Goal: Obtain resource: Download file/media

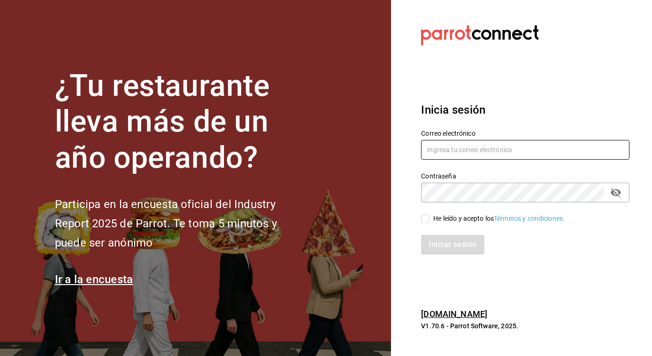
click at [439, 152] on input "text" at bounding box center [525, 150] width 209 height 20
type input "jose.perez@grupocosteno.com"
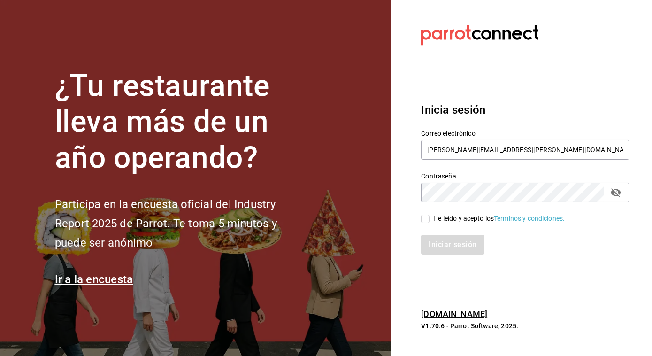
click at [427, 218] on input "He leído y acepto los Términos y condiciones." at bounding box center [425, 219] width 8 height 8
checkbox input "true"
click at [438, 250] on button "Iniciar sesión" at bounding box center [453, 245] width 64 height 20
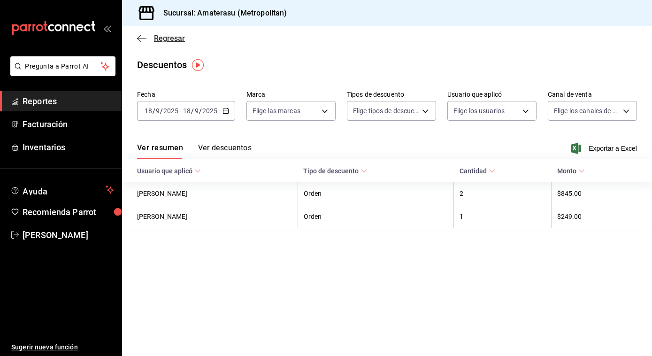
click at [142, 38] on icon "button" at bounding box center [141, 38] width 9 height 0
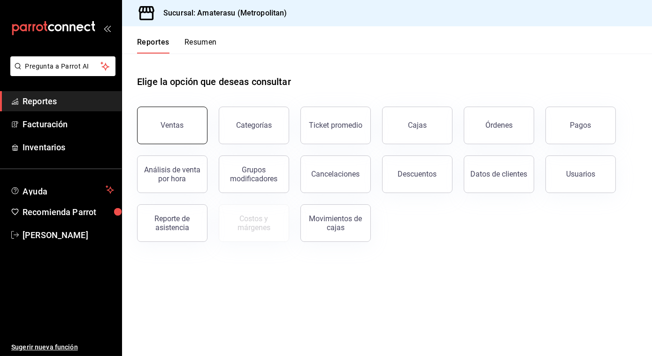
click at [178, 112] on button "Ventas" at bounding box center [172, 126] width 70 height 38
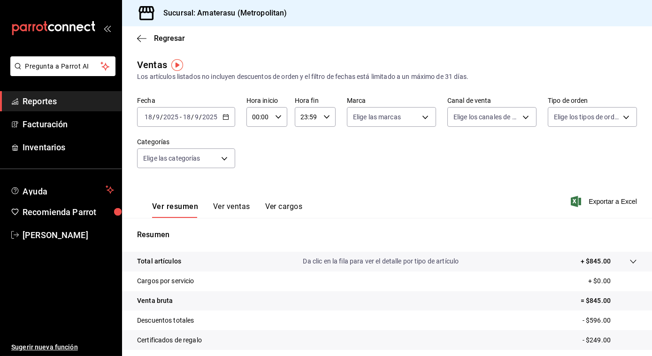
click at [224, 118] on icon "button" at bounding box center [226, 117] width 7 height 7
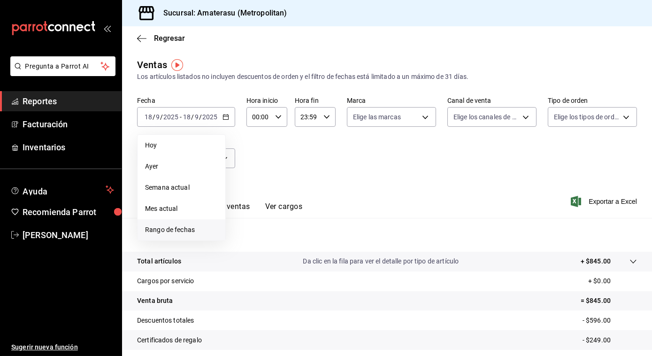
click at [177, 229] on span "Rango de fechas" at bounding box center [181, 230] width 73 height 10
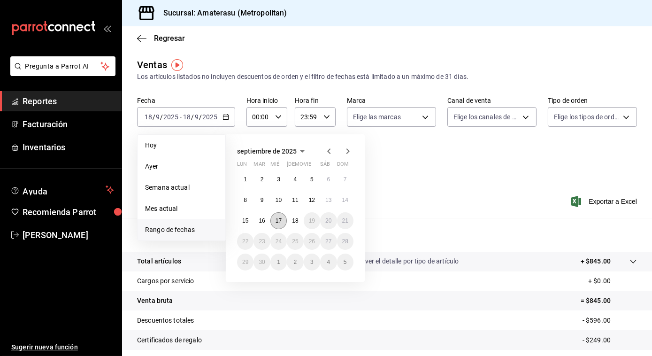
click at [281, 217] on abbr "17" at bounding box center [279, 220] width 6 height 7
click at [295, 218] on abbr "18" at bounding box center [295, 220] width 6 height 7
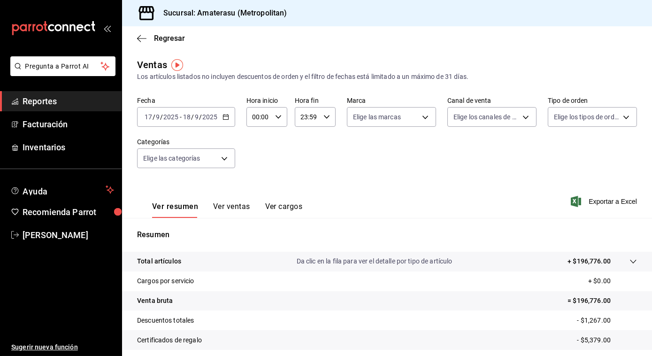
click at [273, 122] on div "00:00 Hora inicio" at bounding box center [267, 117] width 41 height 20
click at [255, 171] on span "05" at bounding box center [255, 175] width 5 height 8
type input "05:00"
click at [334, 143] on div at bounding box center [326, 178] width 652 height 356
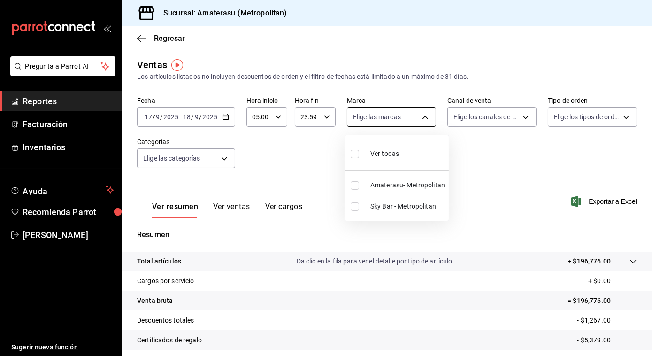
click at [423, 119] on body "Pregunta a Parrot AI Reportes Facturación Inventarios Ayuda Recomienda Parrot […" at bounding box center [326, 178] width 652 height 356
click at [352, 183] on input "checkbox" at bounding box center [355, 185] width 8 height 8
checkbox input "true"
type input "e4cd7fcb-d45b-43ae-a99f-ad4ccfcd9032"
click at [604, 197] on div at bounding box center [326, 178] width 652 height 356
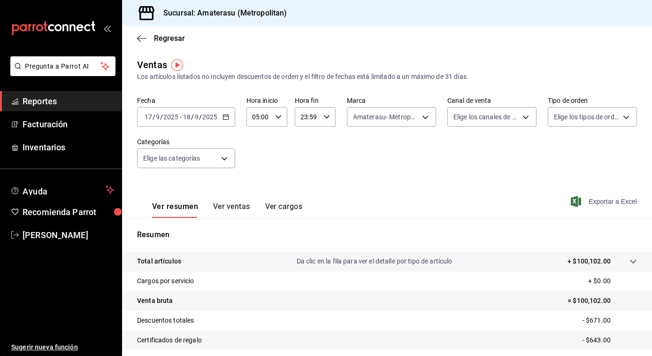
click at [594, 202] on span "Exportar a Excel" at bounding box center [605, 201] width 64 height 11
click at [142, 34] on icon "button" at bounding box center [141, 38] width 9 height 8
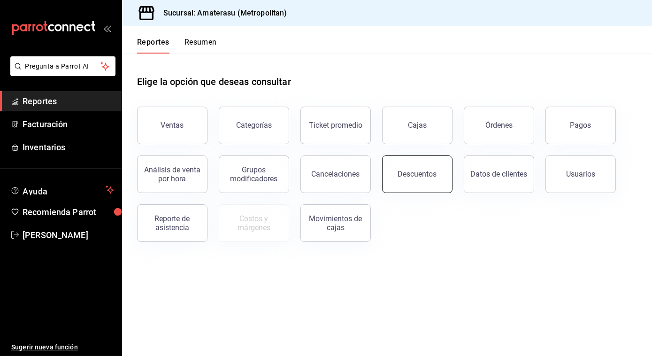
click at [407, 168] on button "Descuentos" at bounding box center [417, 174] width 70 height 38
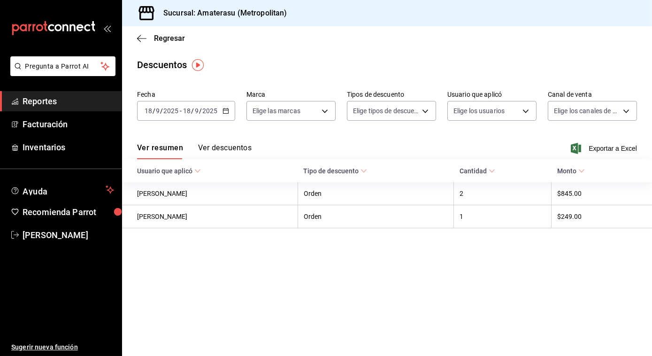
click at [227, 114] on icon "button" at bounding box center [226, 111] width 7 height 7
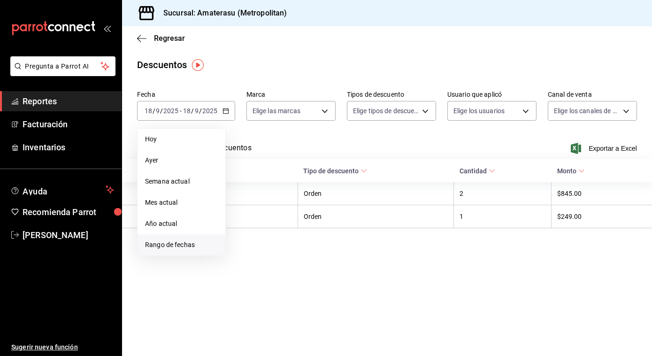
click at [166, 245] on span "Rango de fechas" at bounding box center [181, 245] width 73 height 10
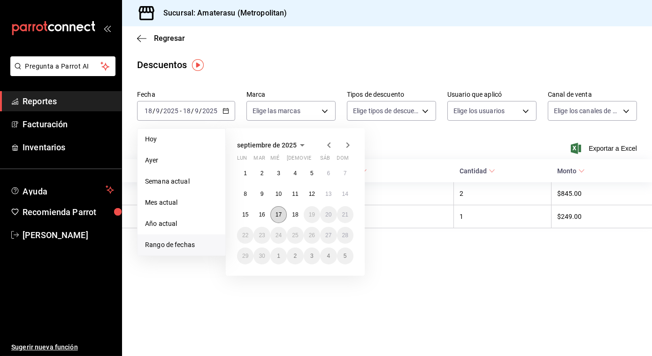
click at [277, 211] on button "17" at bounding box center [279, 214] width 16 height 17
click at [288, 211] on button "18" at bounding box center [295, 214] width 16 height 17
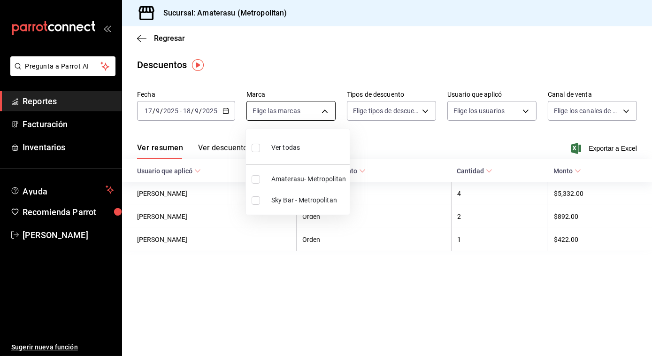
click at [329, 113] on body "Pregunta a Parrot AI Reportes Facturación Inventarios Ayuda Recomienda Parrot […" at bounding box center [326, 178] width 652 height 356
click at [250, 145] on li "Ver todas" at bounding box center [298, 147] width 104 height 28
type input "e4cd7fcb-d45b-43ae-a99f-ad4ccfcd9032,f3afaab8-8c3d-4e49-a299-af9bdf6027b2"
checkbox input "true"
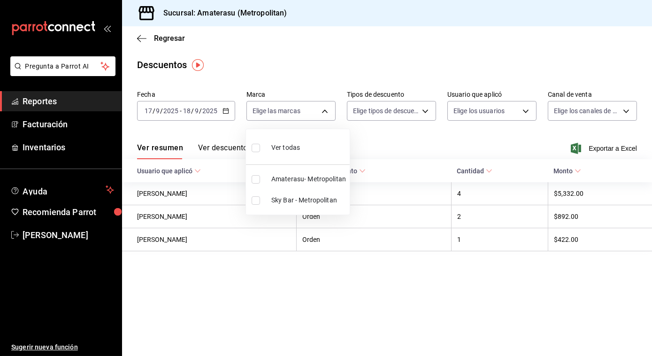
checkbox input "true"
click at [451, 135] on div at bounding box center [326, 178] width 652 height 356
click at [595, 144] on span "Exportar a Excel" at bounding box center [605, 148] width 64 height 11
click at [143, 36] on icon "button" at bounding box center [141, 38] width 9 height 8
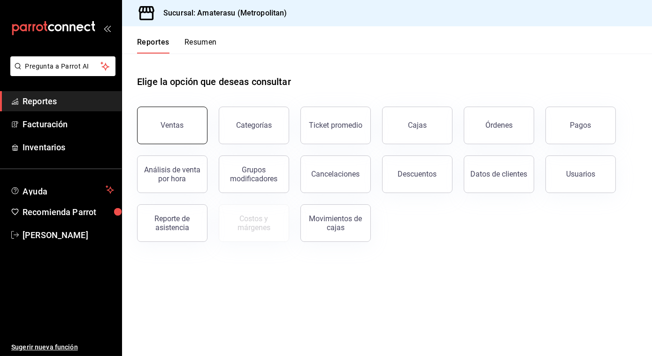
click at [159, 124] on button "Ventas" at bounding box center [172, 126] width 70 height 38
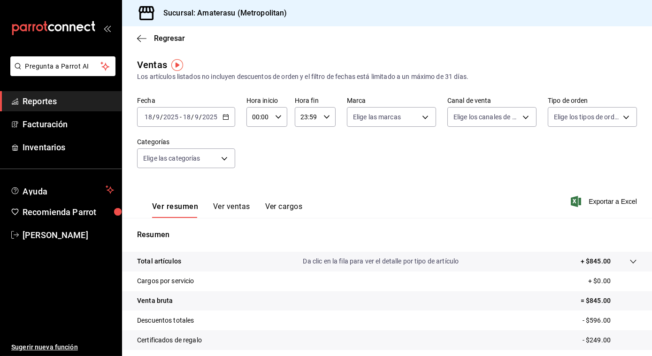
click at [227, 119] on icon "button" at bounding box center [226, 117] width 7 height 7
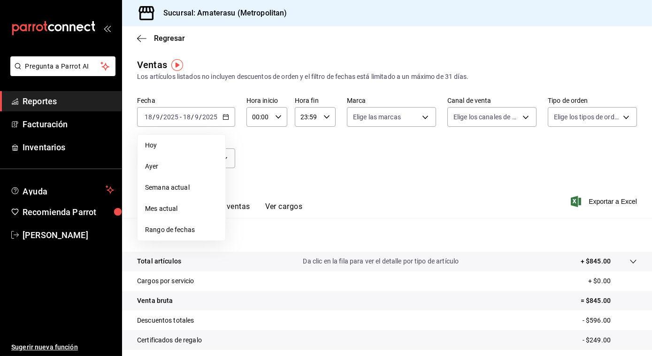
click at [151, 230] on span "Rango de fechas" at bounding box center [181, 230] width 73 height 10
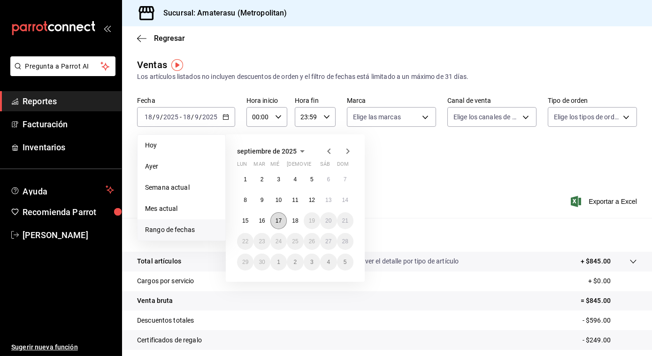
click at [282, 220] on abbr "17" at bounding box center [279, 220] width 6 height 7
click at [295, 220] on abbr "18" at bounding box center [295, 220] width 6 height 7
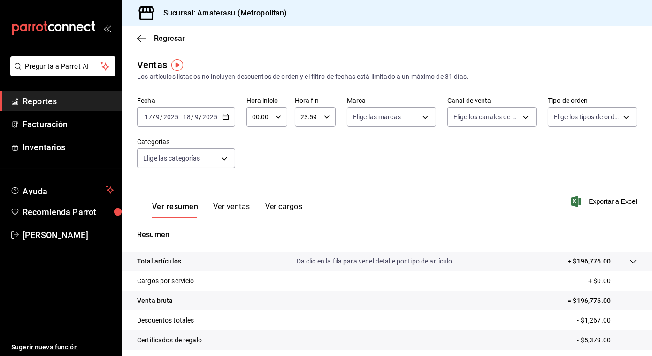
click at [276, 122] on div "00:00 Hora inicio" at bounding box center [267, 117] width 41 height 20
click at [253, 170] on button "05" at bounding box center [256, 174] width 16 height 19
type input "05:00"
click at [387, 115] on div at bounding box center [326, 178] width 652 height 356
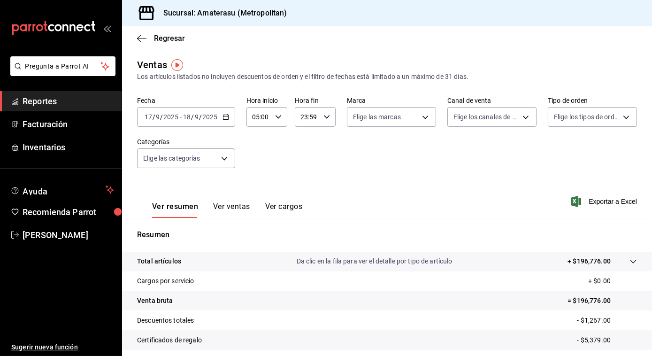
click at [387, 115] on body "Pregunta a Parrot AI Reportes Facturación Inventarios Ayuda Recomienda Parrot […" at bounding box center [326, 178] width 652 height 356
click at [354, 156] on input "checkbox" at bounding box center [355, 154] width 8 height 8
checkbox input "true"
type input "e4cd7fcb-d45b-43ae-a99f-ad4ccfcd9032,f3afaab8-8c3d-4e49-a299-af9bdf6027b2"
checkbox input "true"
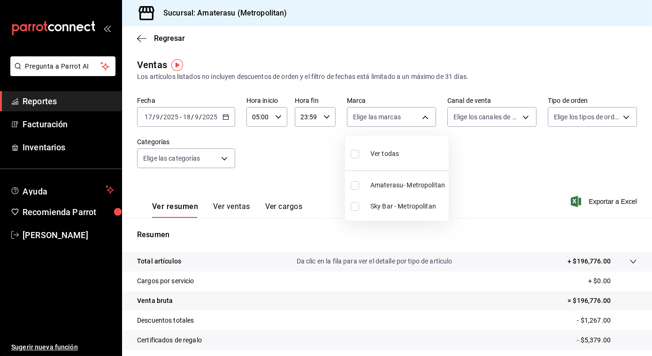
checkbox input "true"
click at [517, 168] on div at bounding box center [326, 178] width 652 height 356
click at [606, 200] on span "Exportar a Excel" at bounding box center [605, 201] width 64 height 11
